Goal: Check status: Check status

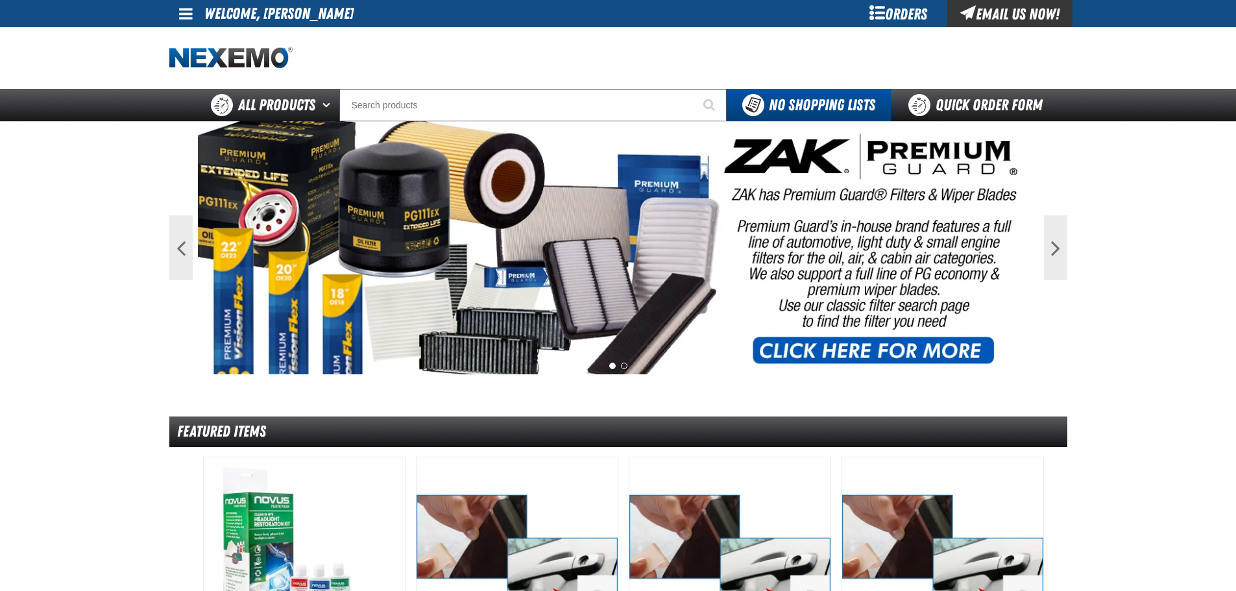
click at [184, 10] on span at bounding box center [186, 14] width 14 height 16
click at [192, 38] on link "My Account My Account" at bounding box center [204, 38] width 58 height 12
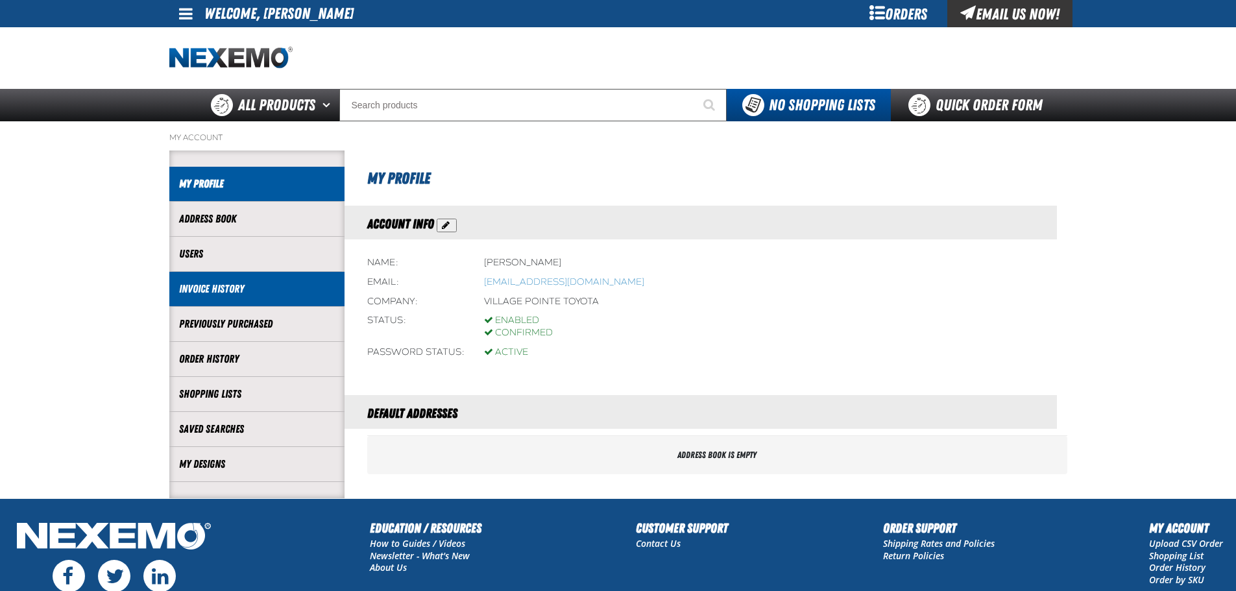
click at [223, 287] on link "Invoice History" at bounding box center [257, 289] width 156 height 15
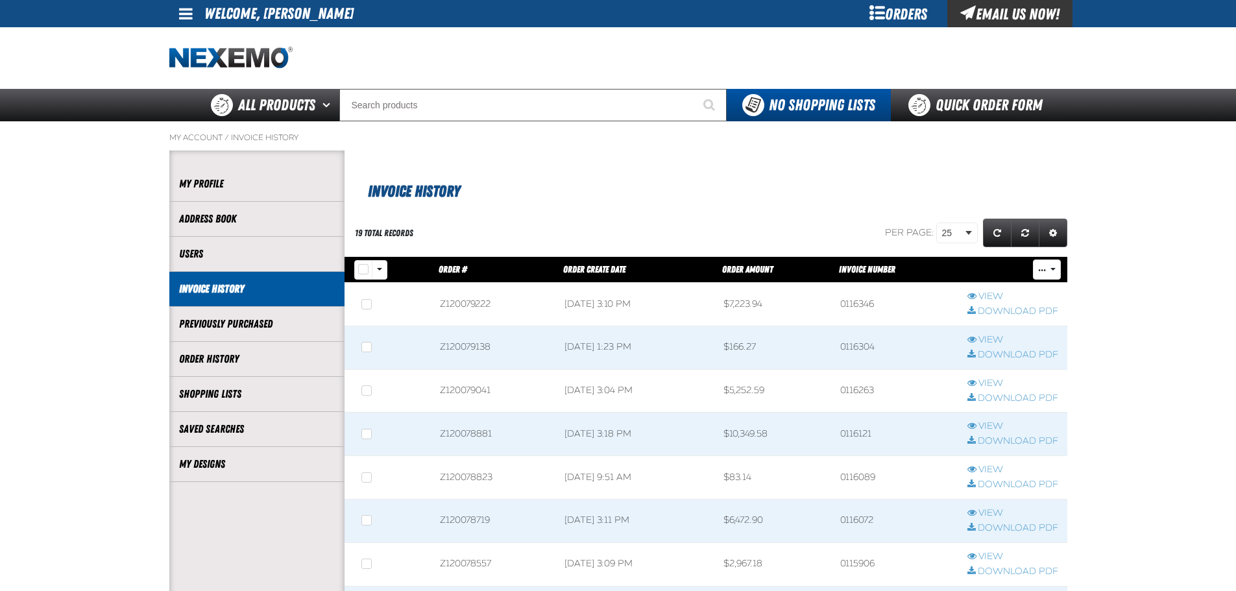
click at [634, 181] on h1 "Invoice History" at bounding box center [708, 189] width 680 height 27
click at [623, 175] on div "Invoice History" at bounding box center [705, 177] width 723 height 53
click at [619, 165] on div "Invoice History" at bounding box center [705, 177] width 723 height 53
